Goal: Check status

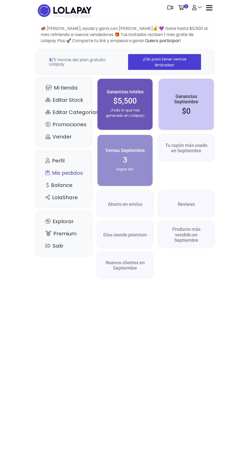
click at [78, 172] on link "Mis pedidos" at bounding box center [63, 173] width 45 height 10
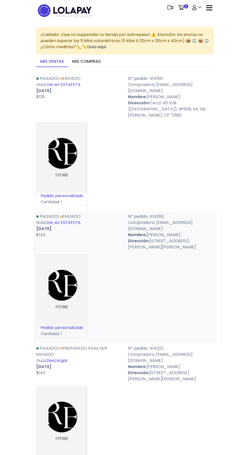
click at [67, 219] on link "Ver en ESTAFETA" at bounding box center [63, 222] width 34 height 6
click at [64, 85] on link "Ver en ESTAFETA" at bounding box center [63, 85] width 34 height 6
